Goal: Information Seeking & Learning: Learn about a topic

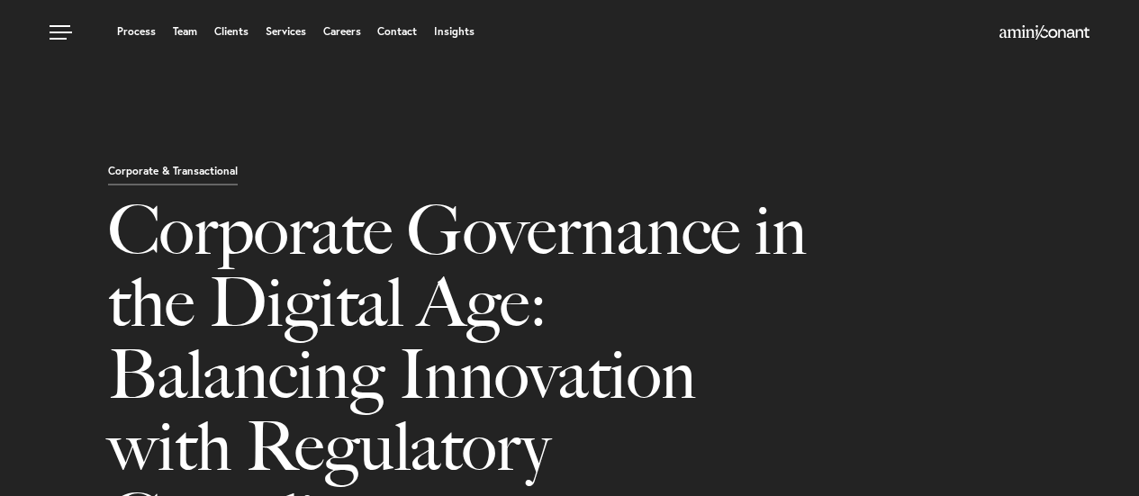
select select "DO"
select select "Austin"
select select "Business and Civil Litigation"
drag, startPoint x: 0, startPoint y: 0, endPoint x: 929, endPoint y: 347, distance: 991.1
click at [929, 347] on div "Corporate & Transactional Corporate Governance in the Digital Age: Balancing In…" at bounding box center [617, 377] width 1045 height 430
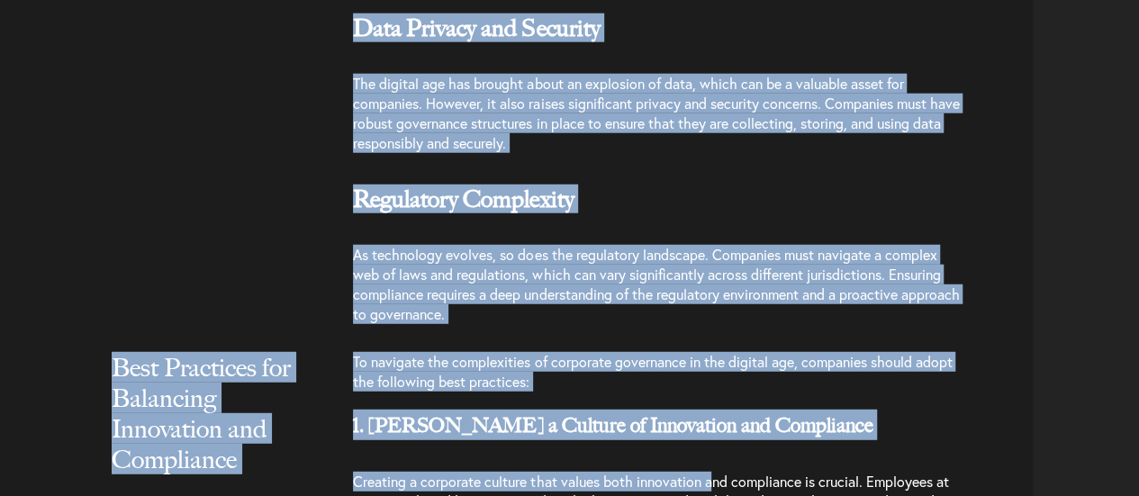
scroll to position [2736, 0]
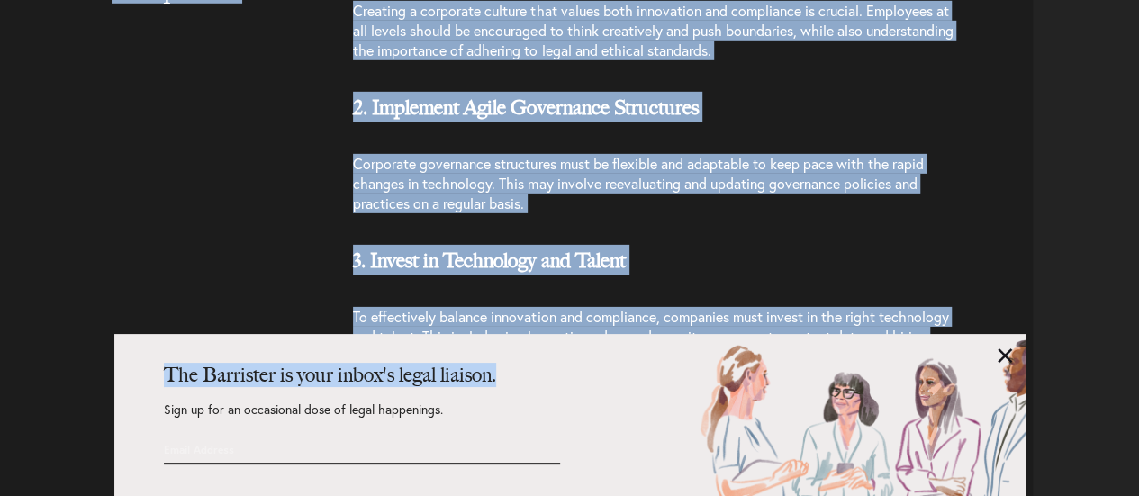
drag, startPoint x: 355, startPoint y: 67, endPoint x: 702, endPoint y: 372, distance: 462.7
click at [1005, 346] on div "The Barrister is your inbox's legal liaison. Sign up for an occasional dose of …" at bounding box center [569, 415] width 911 height 162
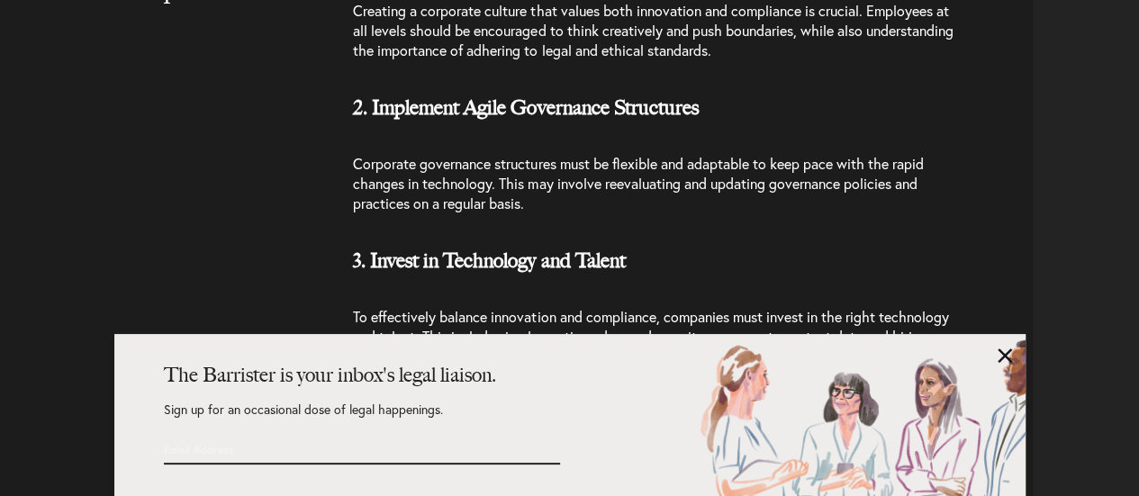
click at [997, 367] on div "The Barrister is your inbox's legal liaison. Sign up for an occasional dose of …" at bounding box center [595, 415] width 862 height 99
click at [1006, 357] on link at bounding box center [1005, 356] width 14 height 14
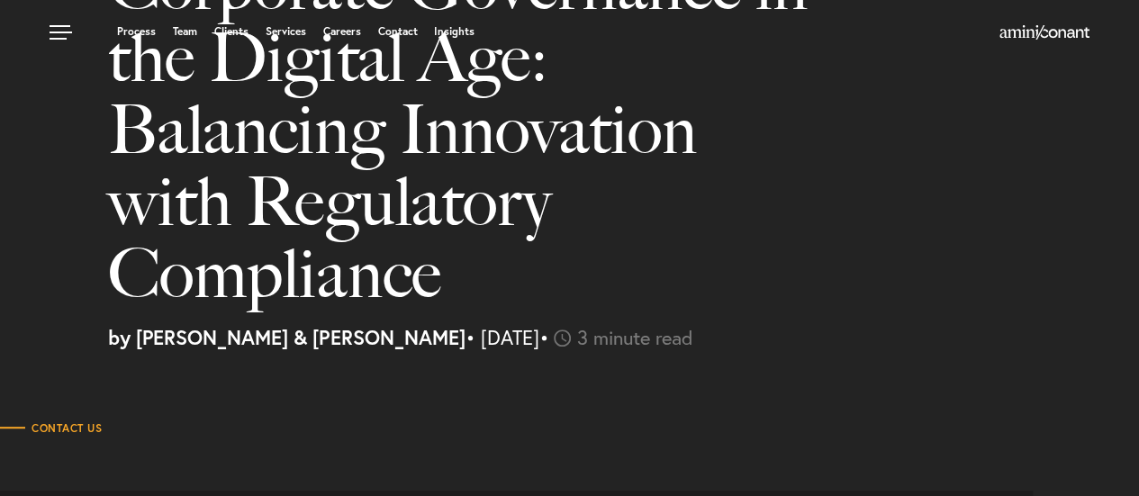
scroll to position [0, 0]
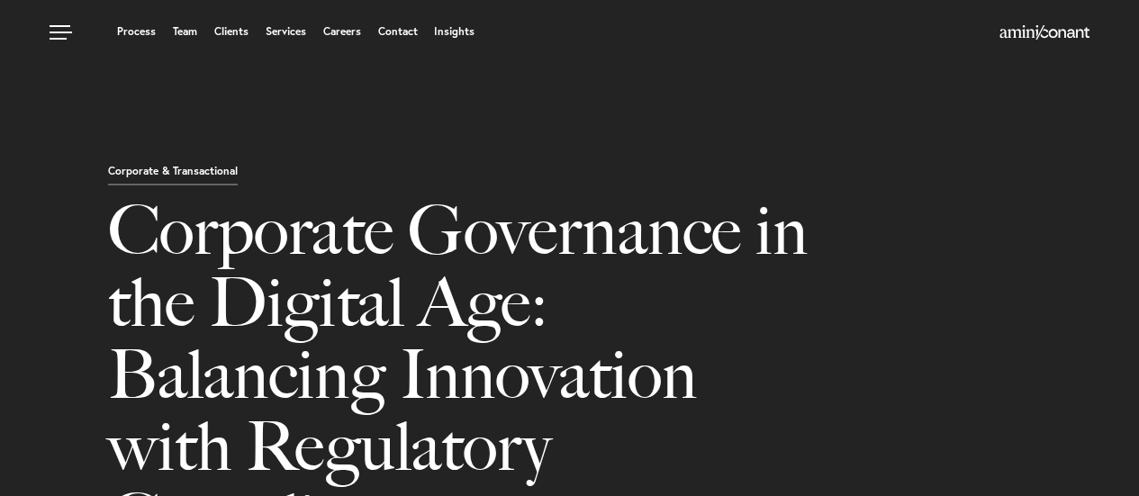
drag, startPoint x: 433, startPoint y: 289, endPoint x: 81, endPoint y: 244, distance: 355.0
copy article "Loremipsu Dolorsitam co adi Elitsed Doe: Temporinc Utlaboreet dolo Magnaaliqu E…"
